Goal: Book appointment/travel/reservation

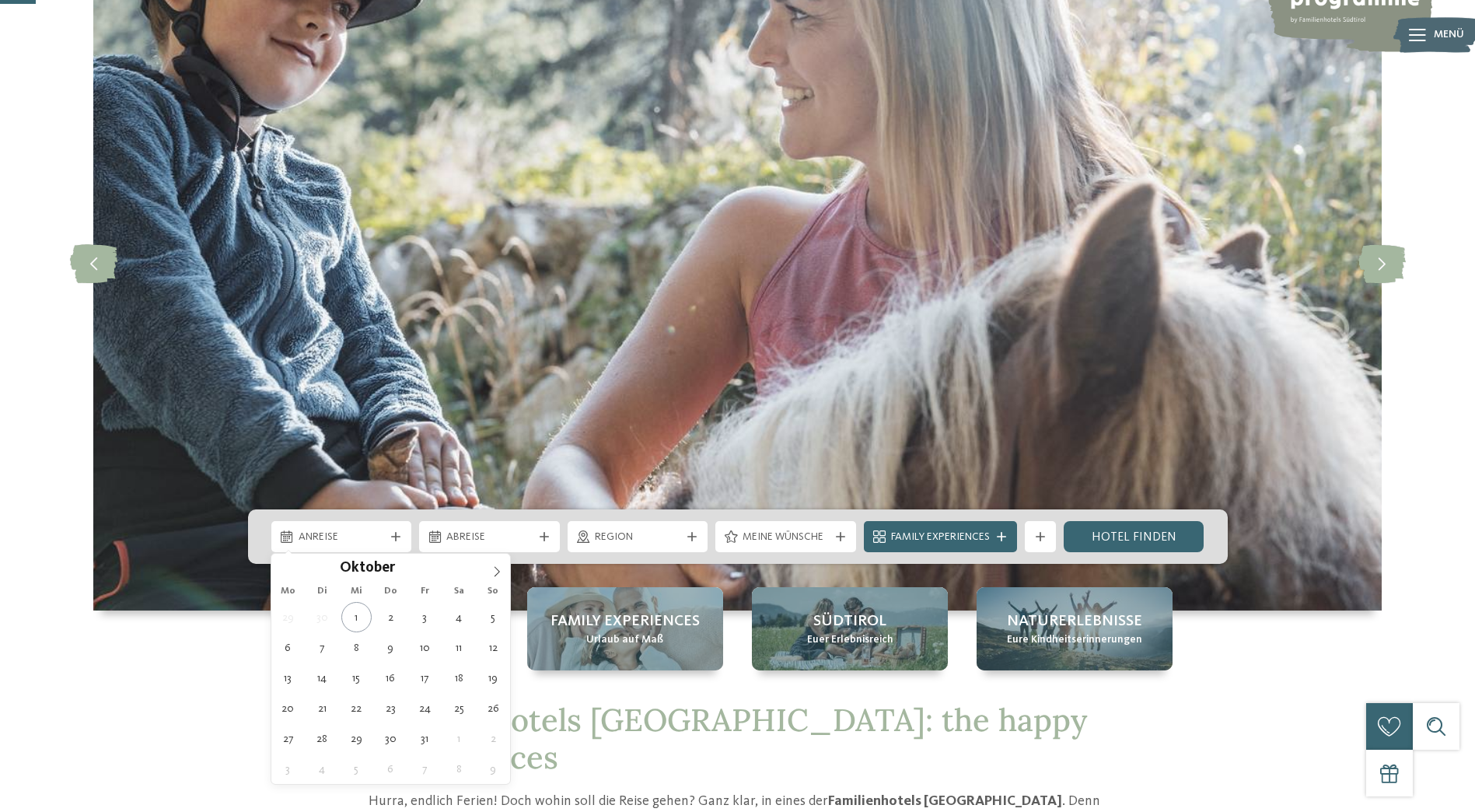
click at [398, 535] on icon at bounding box center [396, 536] width 9 height 9
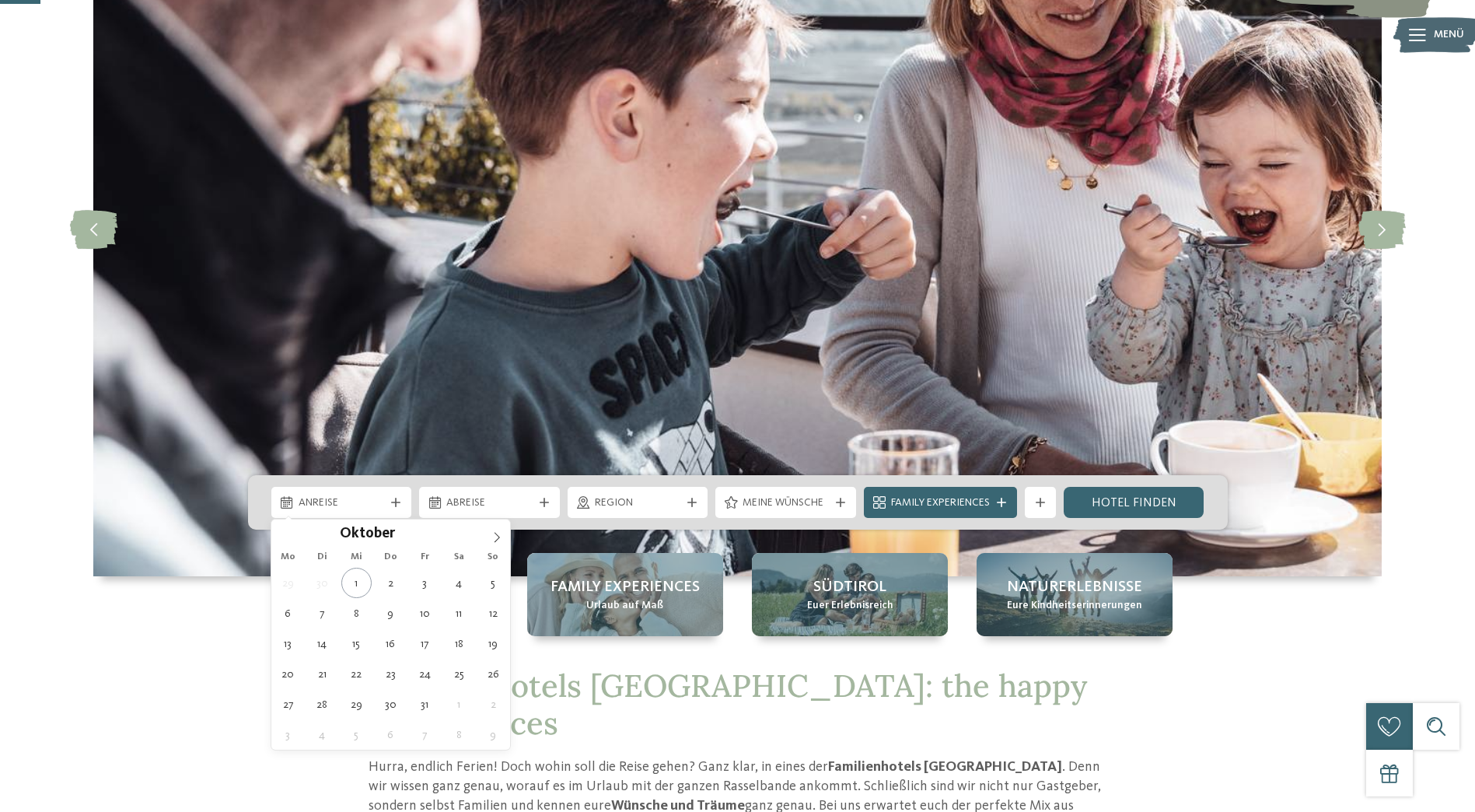
type div "10.10.2025"
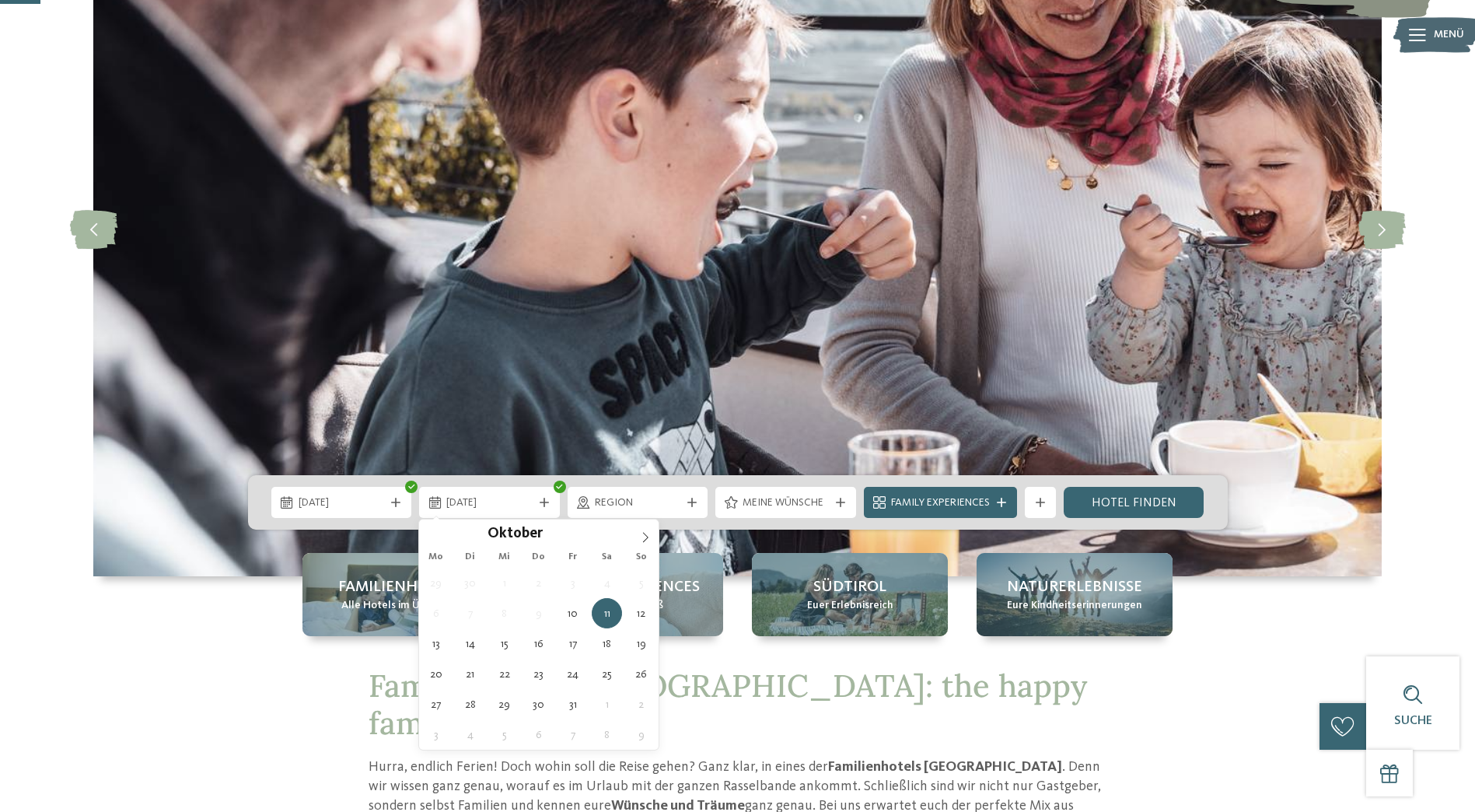
type div "17.10.2025"
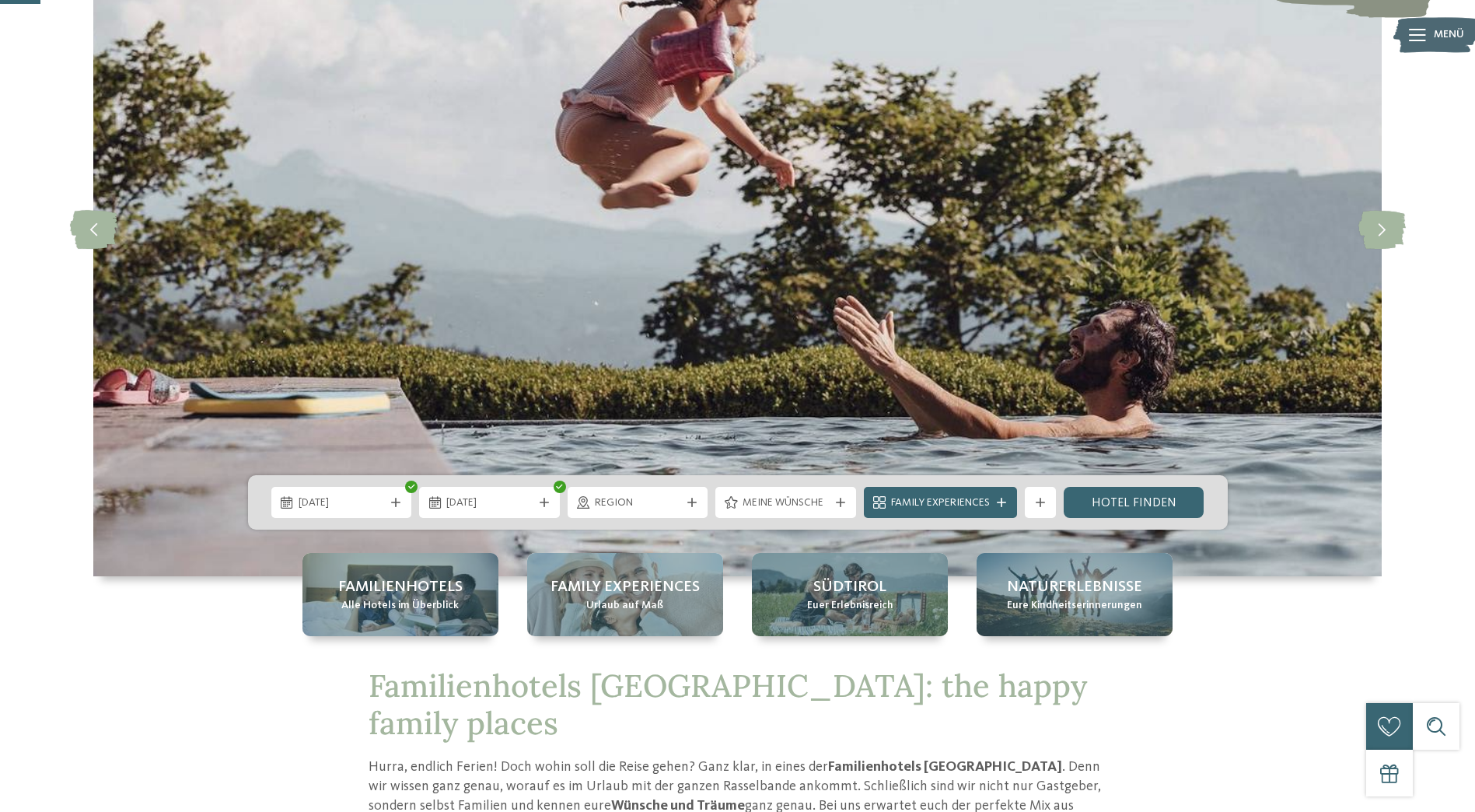
click at [689, 503] on icon at bounding box center [692, 502] width 9 height 9
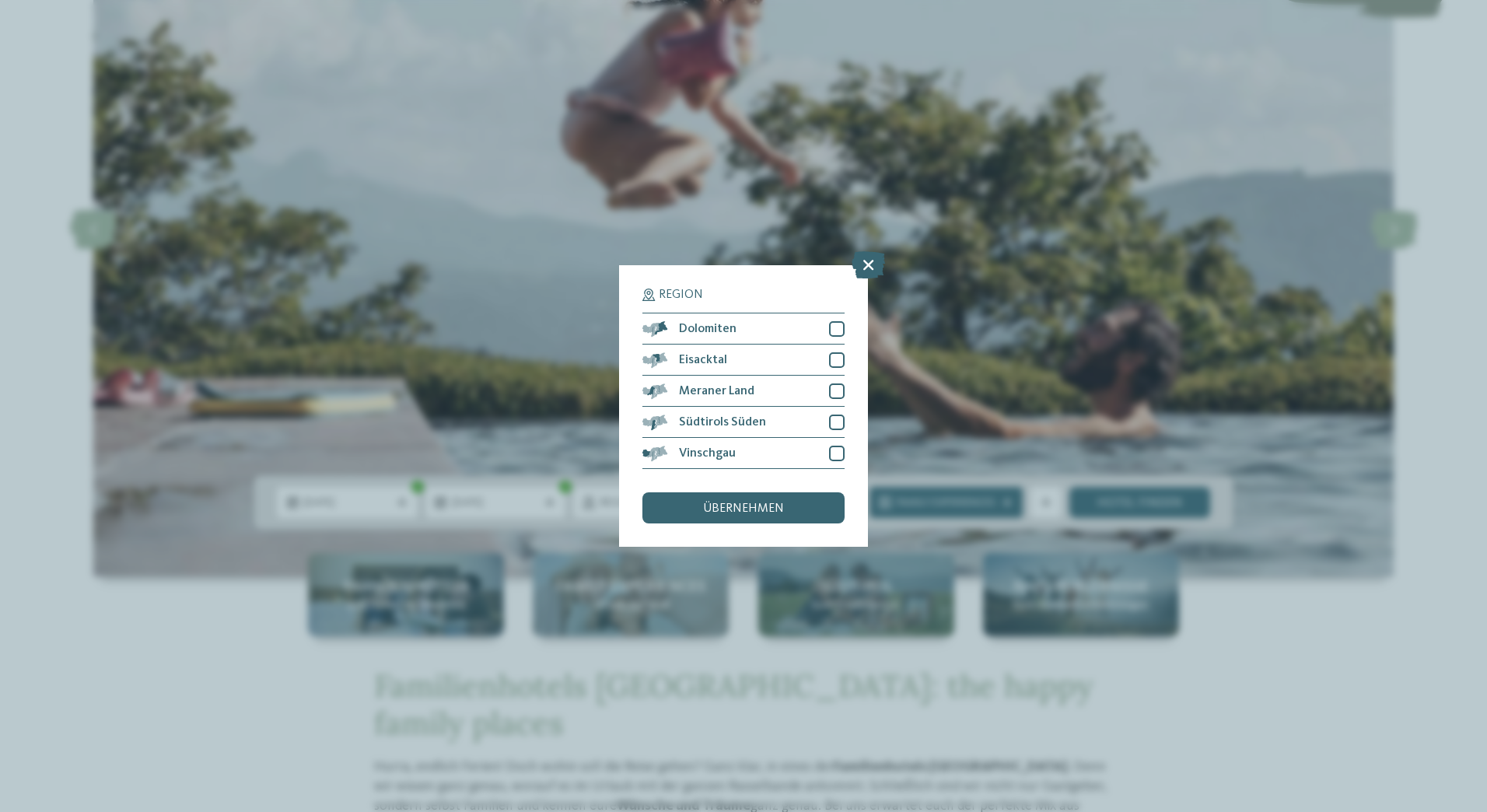
click at [832, 452] on div at bounding box center [836, 453] width 15 height 15
click at [837, 387] on div at bounding box center [836, 390] width 15 height 15
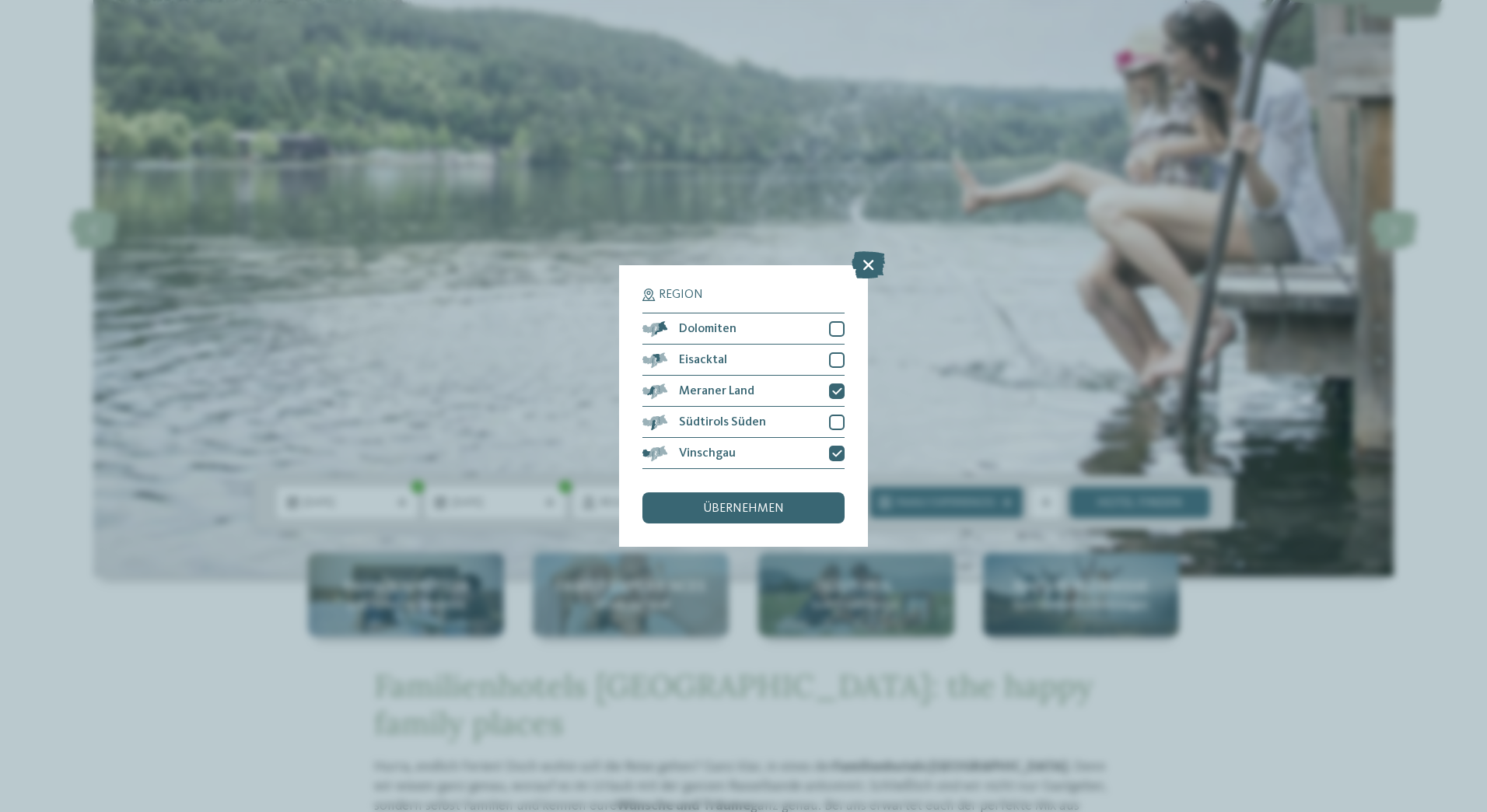
click at [750, 504] on span "übernehmen" at bounding box center [743, 509] width 81 height 12
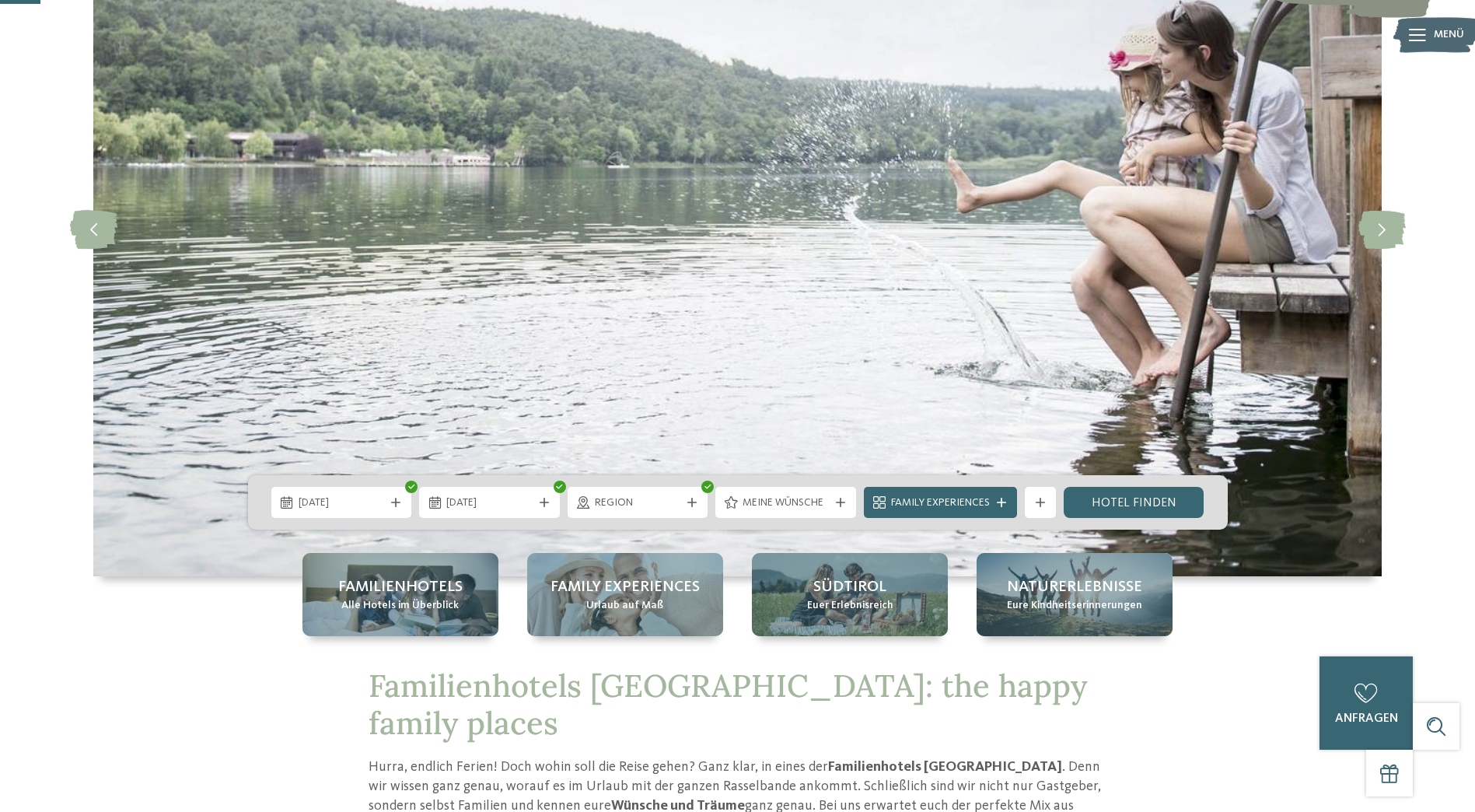
click at [832, 508] on div "Meine Wünsche" at bounding box center [786, 502] width 94 height 17
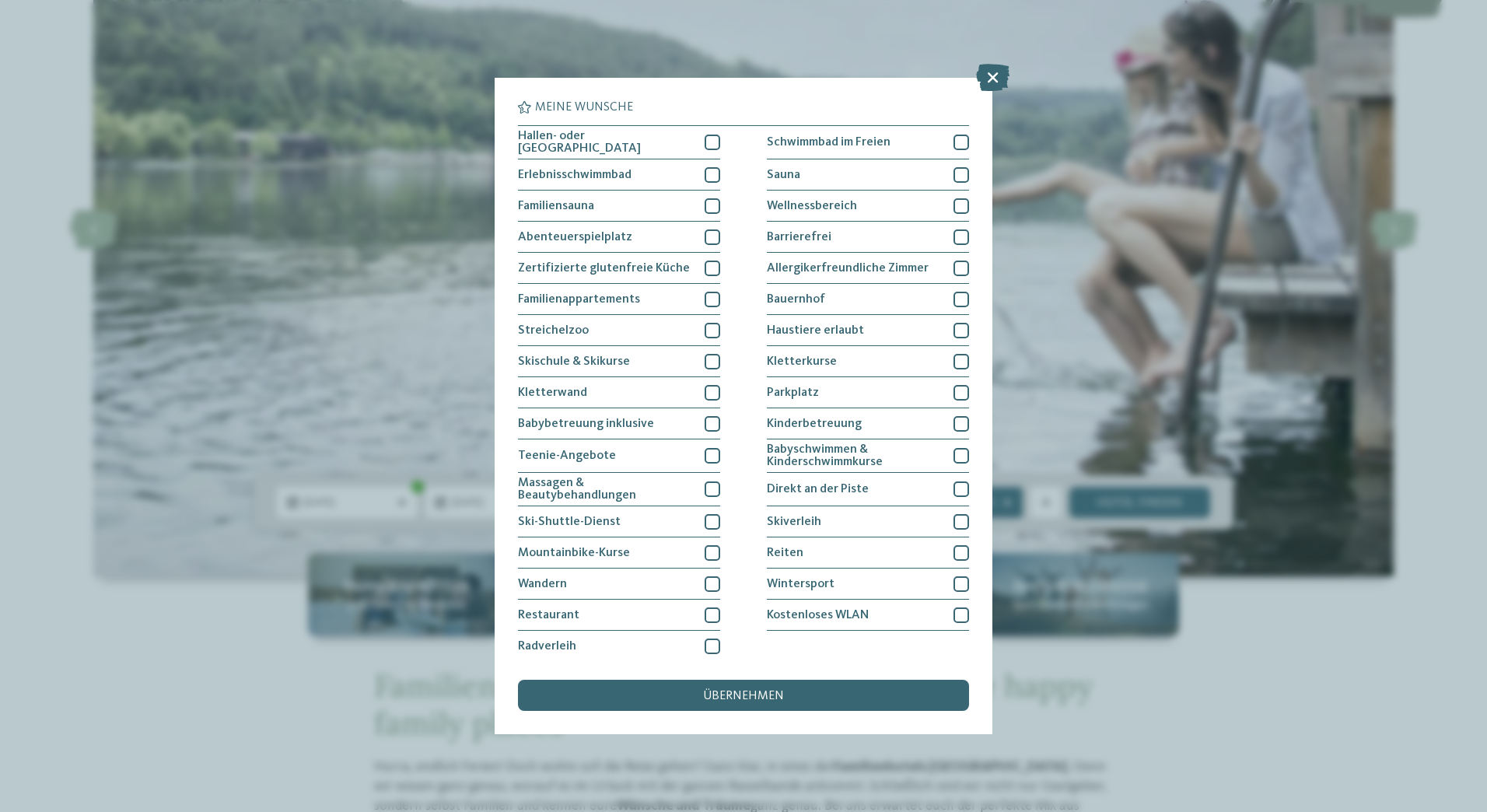
click at [713, 141] on div at bounding box center [711, 141] width 15 height 15
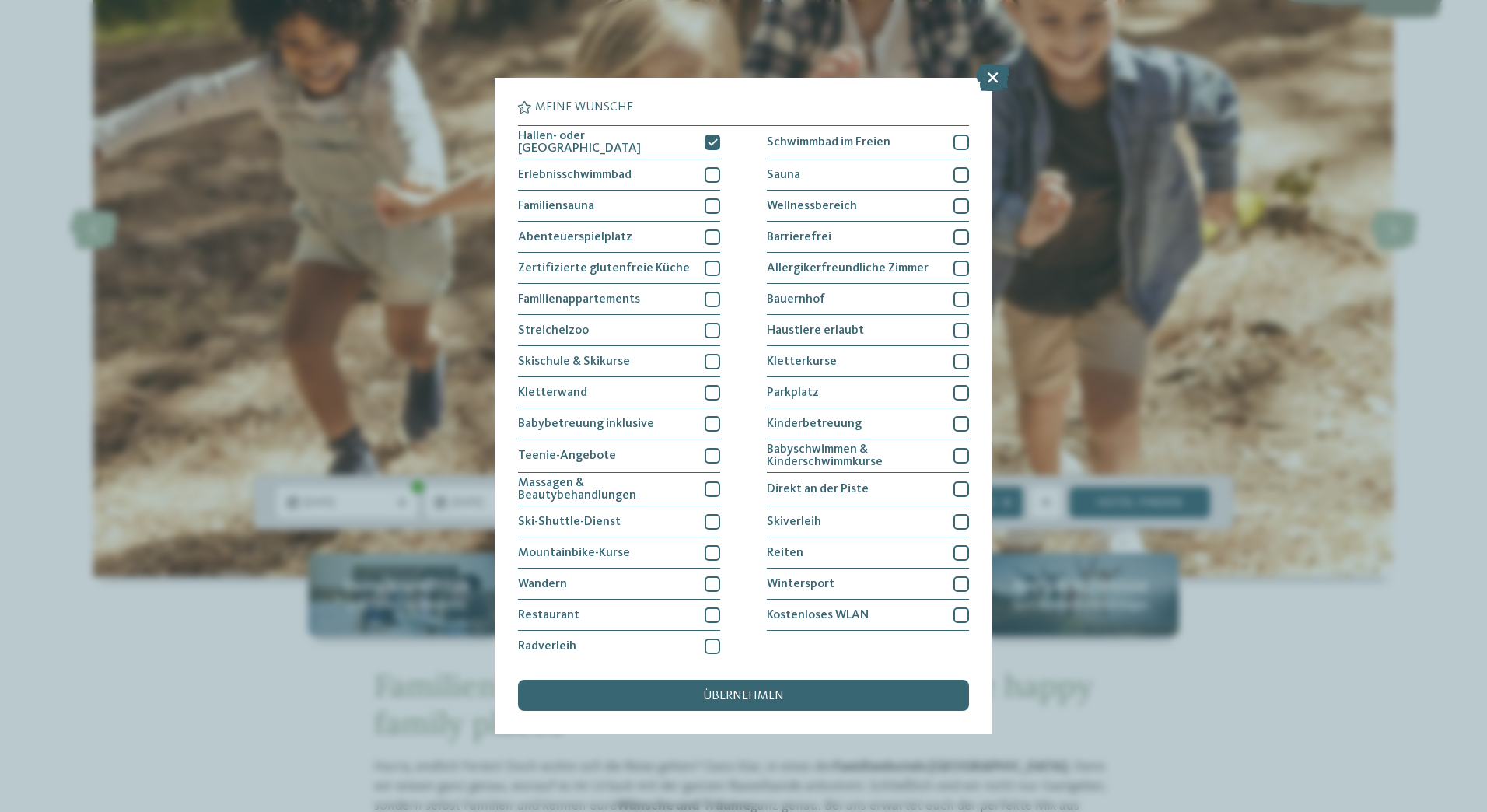
click at [707, 175] on div at bounding box center [711, 174] width 15 height 15
click at [686, 300] on div "Familienappartements" at bounding box center [618, 299] width 202 height 31
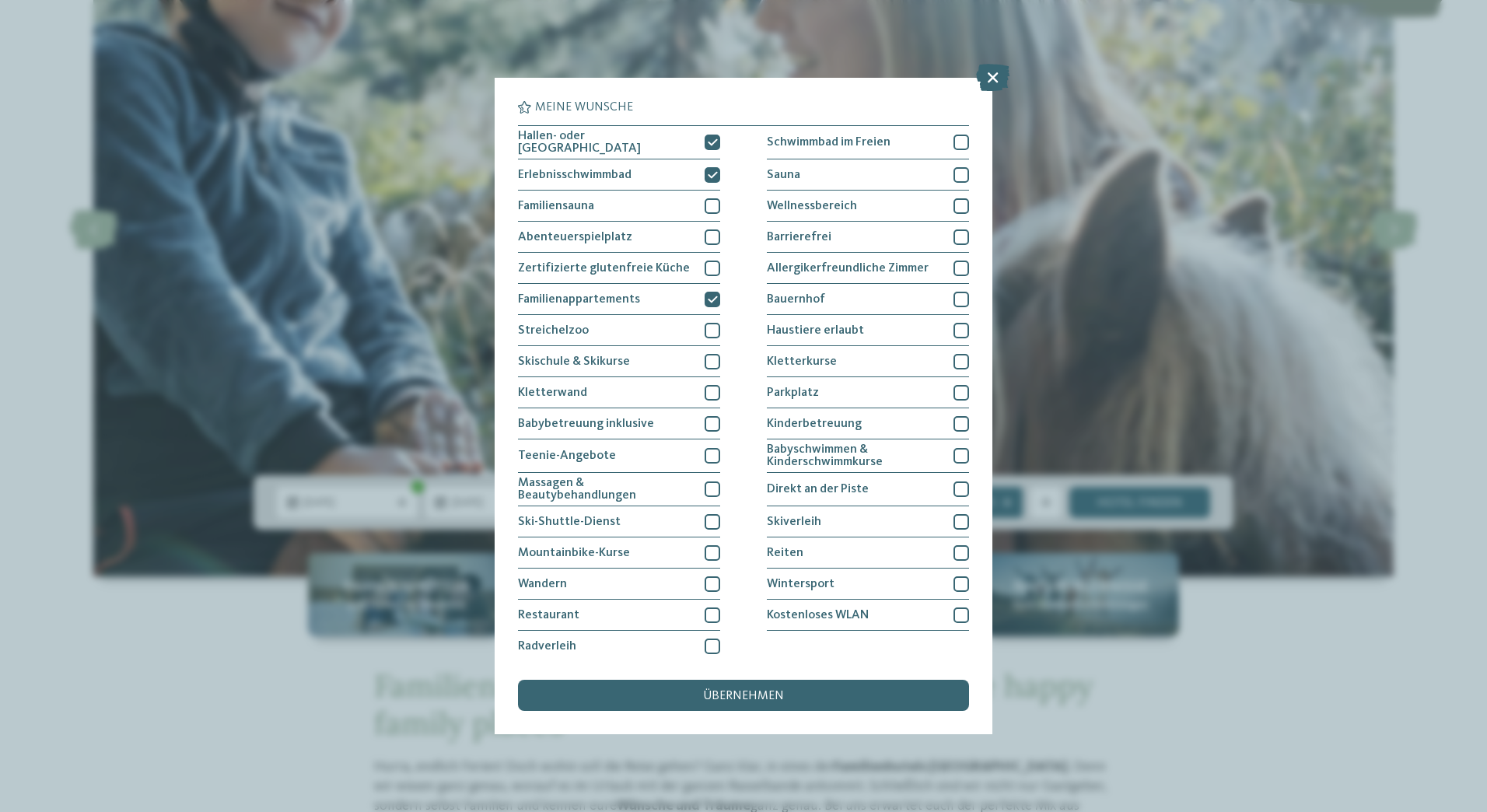
click at [672, 403] on div "Kletterwand" at bounding box center [618, 392] width 202 height 31
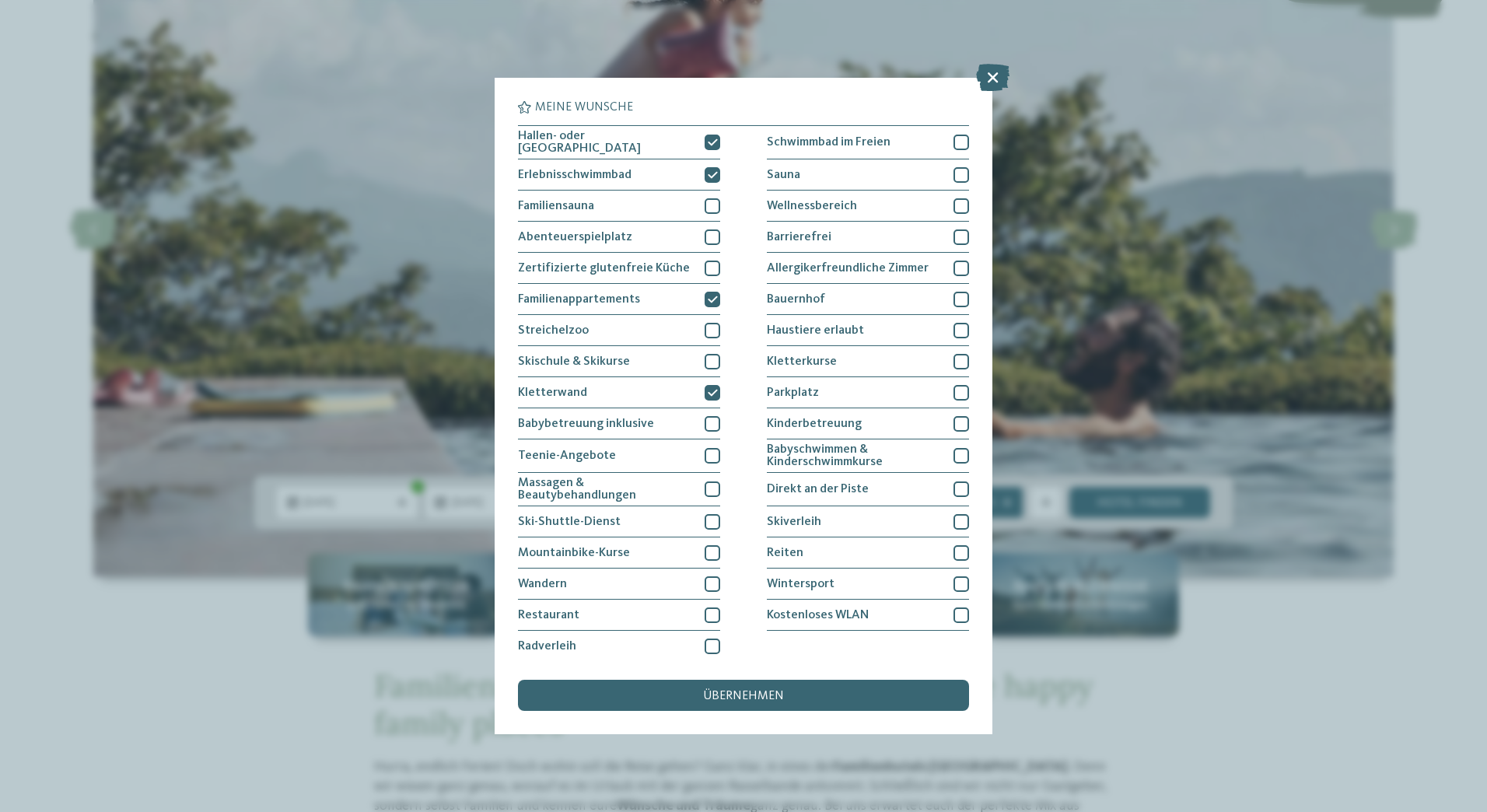
click at [676, 397] on div "Kletterwand" at bounding box center [618, 392] width 202 height 31
click at [739, 701] on span "übernehmen" at bounding box center [743, 695] width 81 height 12
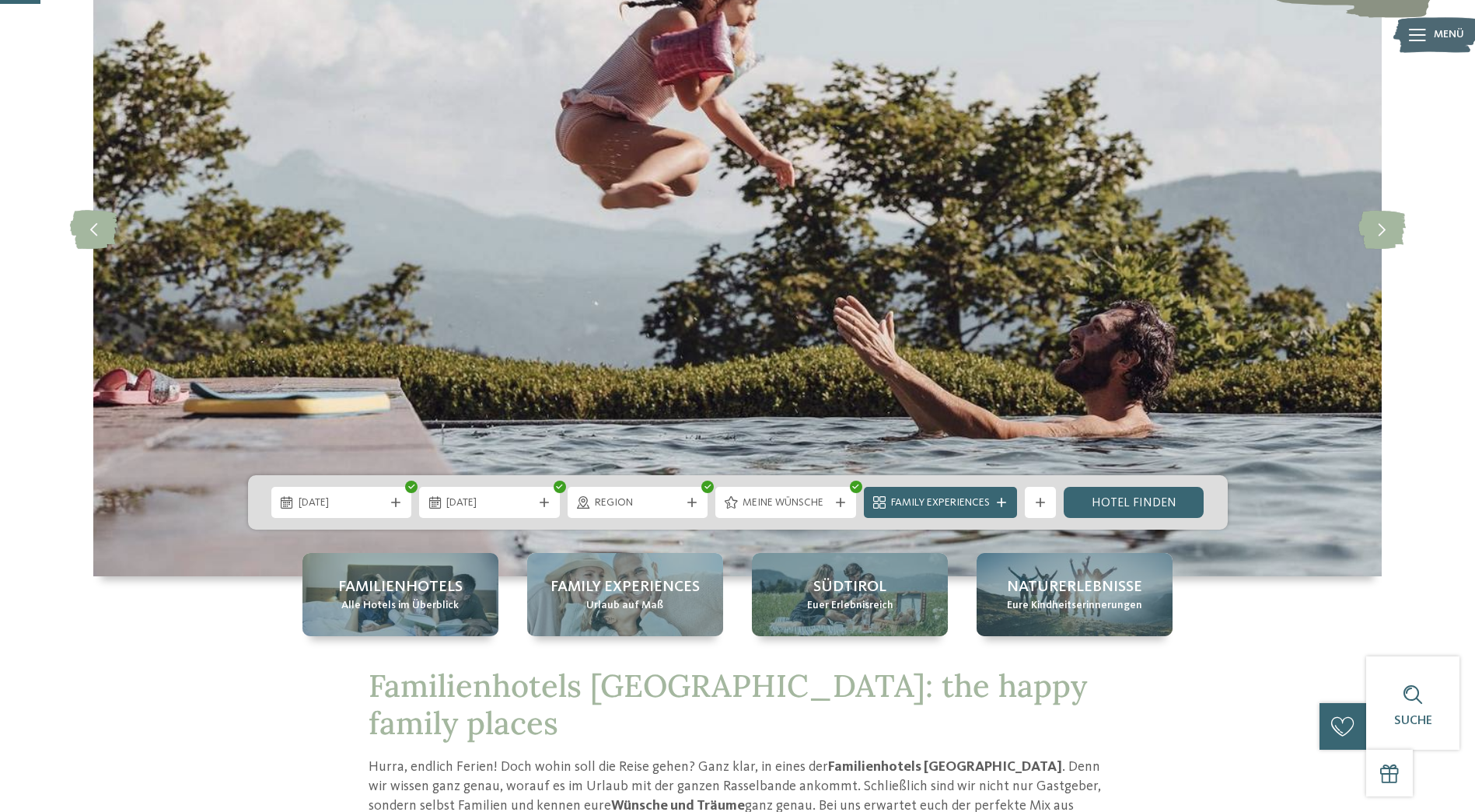
click at [1127, 503] on link "Hotel finden" at bounding box center [1134, 502] width 141 height 31
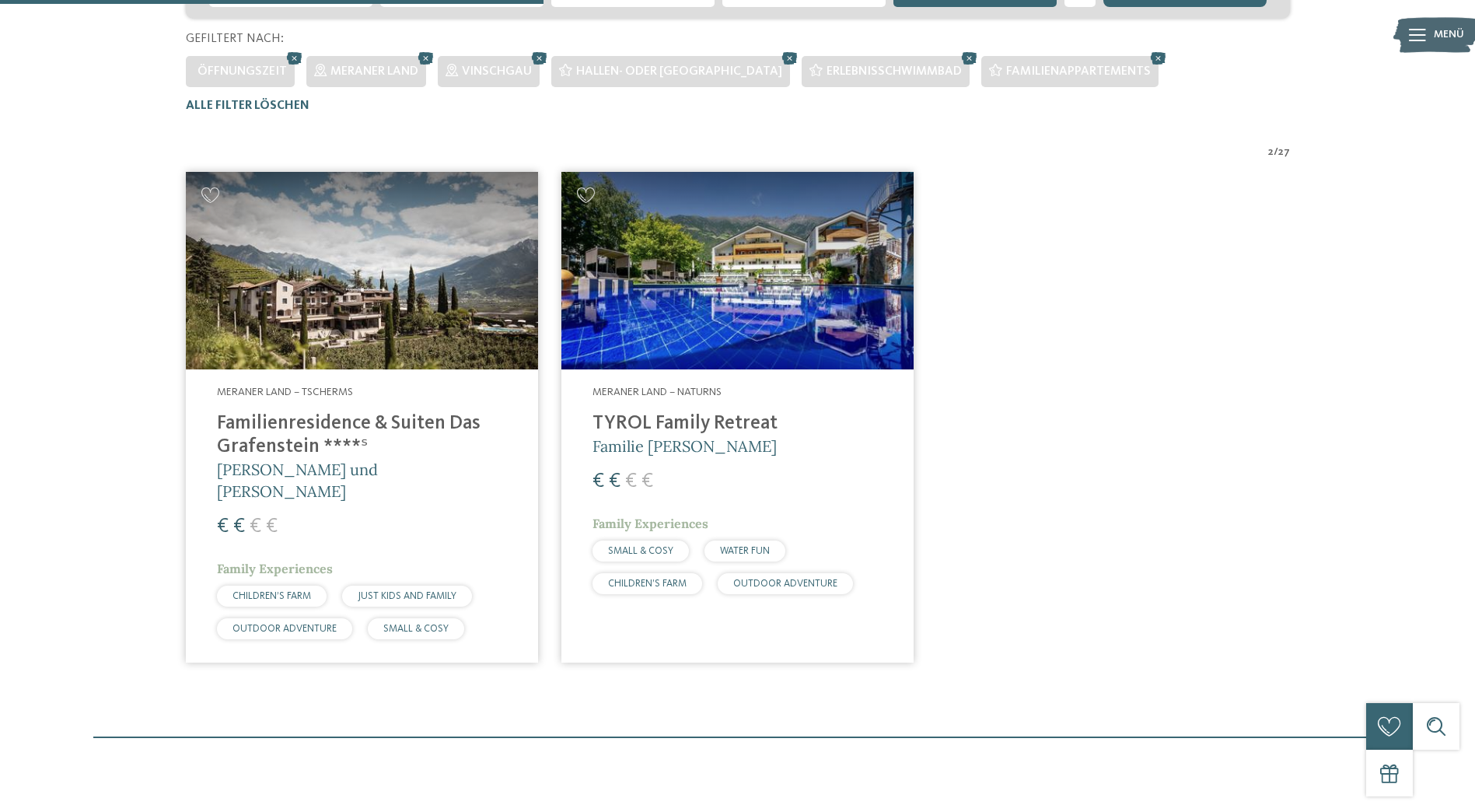
scroll to position [435, 0]
click at [312, 289] on img at bounding box center [362, 271] width 352 height 198
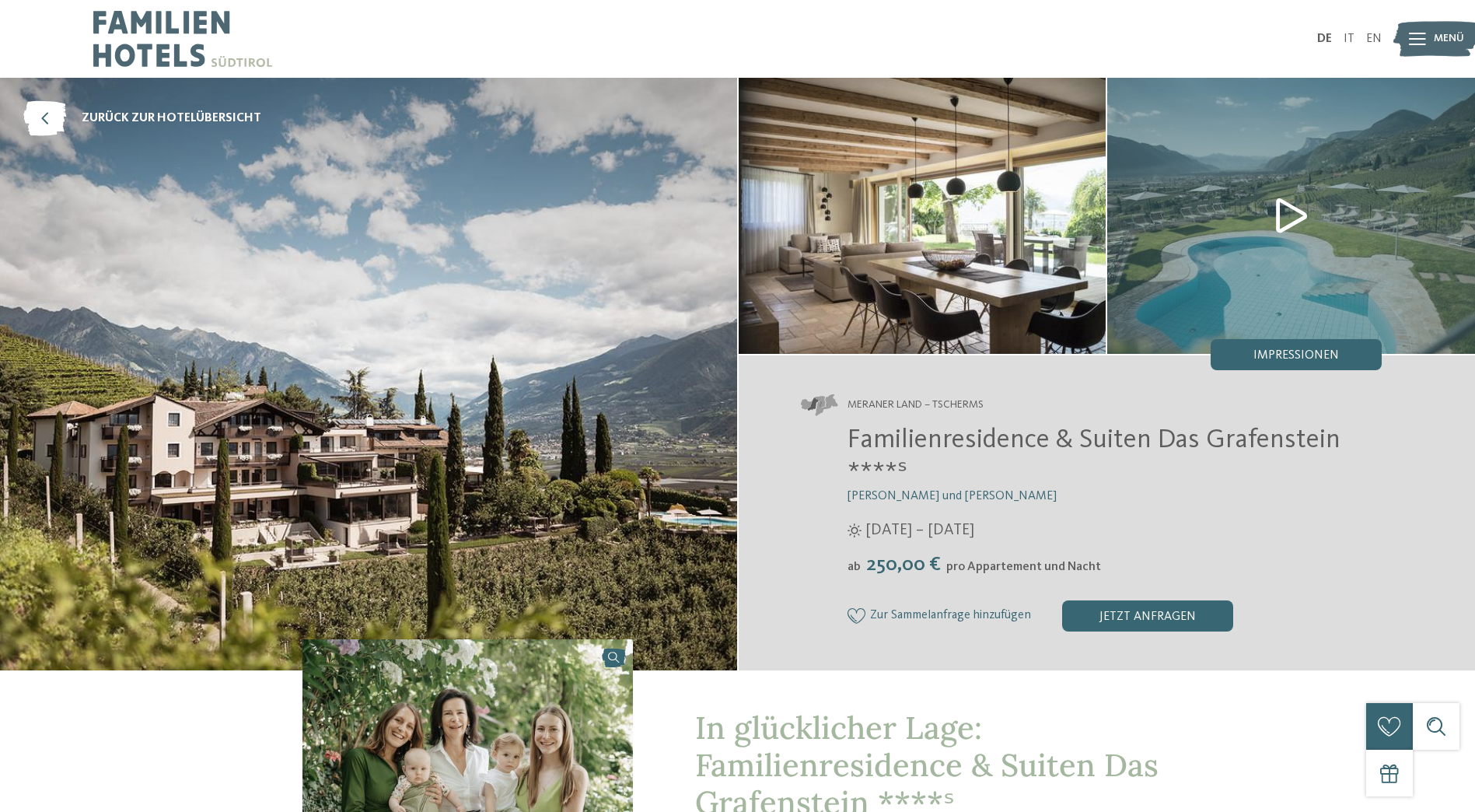
click at [1136, 622] on div "jetzt anfragen" at bounding box center [1148, 615] width 171 height 31
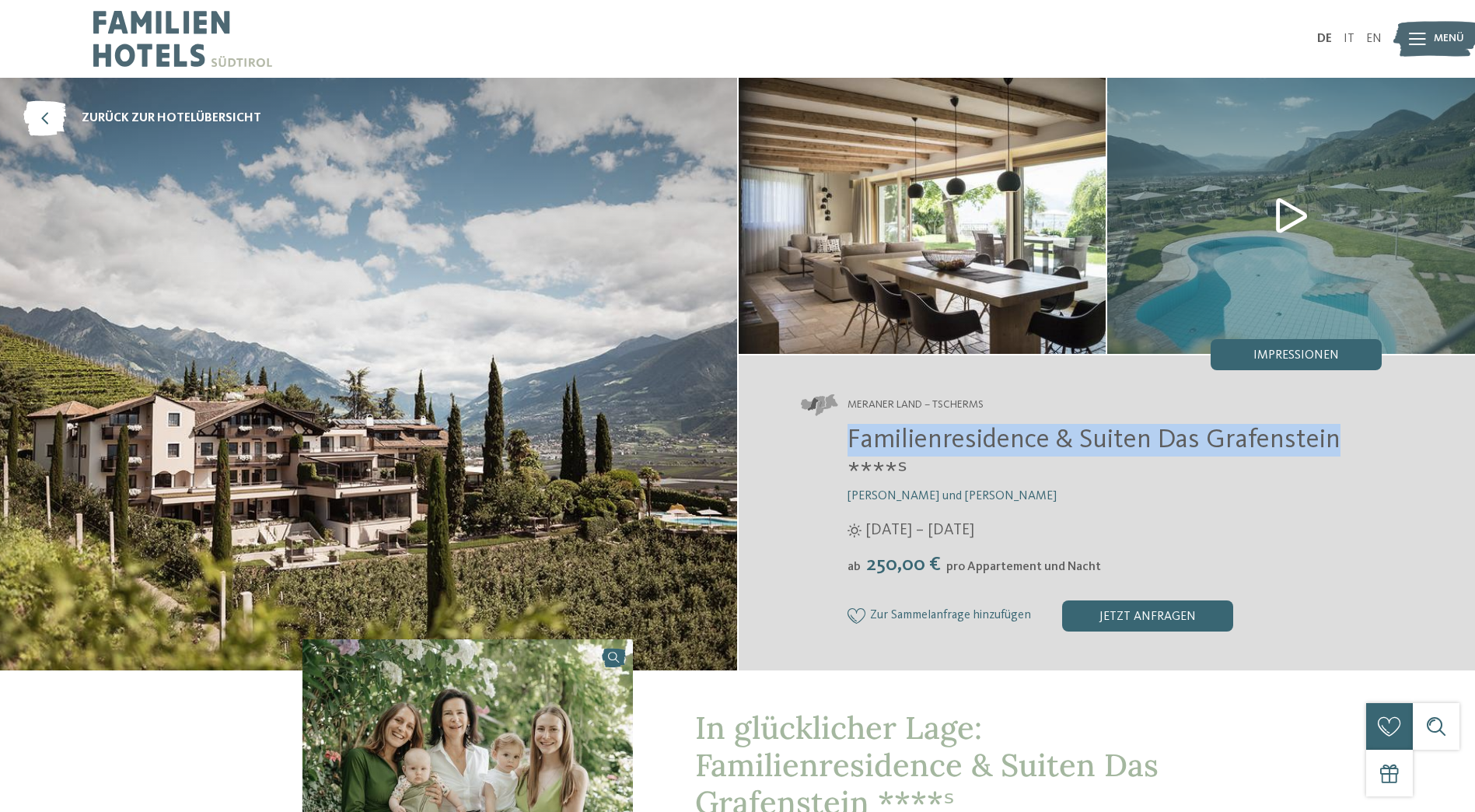
drag, startPoint x: 1339, startPoint y: 443, endPoint x: 842, endPoint y: 446, distance: 497.0
click at [842, 446] on div "Familienresidence & Suiten Das Grafenstein ****ˢ [PERSON_NAME] und [PERSON_NAME…" at bounding box center [1092, 527] width 582 height 207
copy span "Familienresidence & Suiten Das Grafenstein"
